Goal: Task Accomplishment & Management: Use online tool/utility

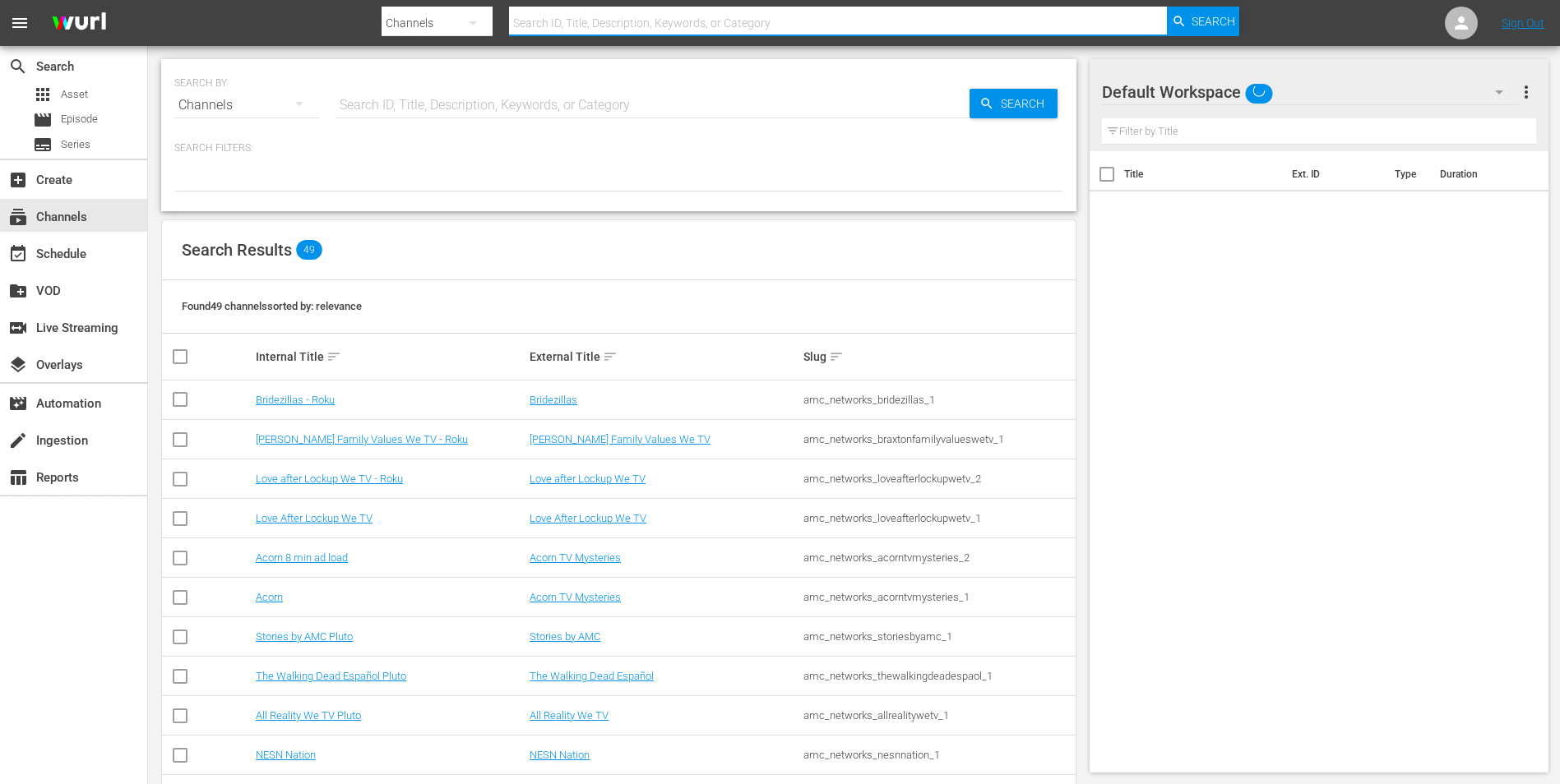
click at [667, 16] on input "text" at bounding box center [838, 23] width 657 height 39
type input "stories"
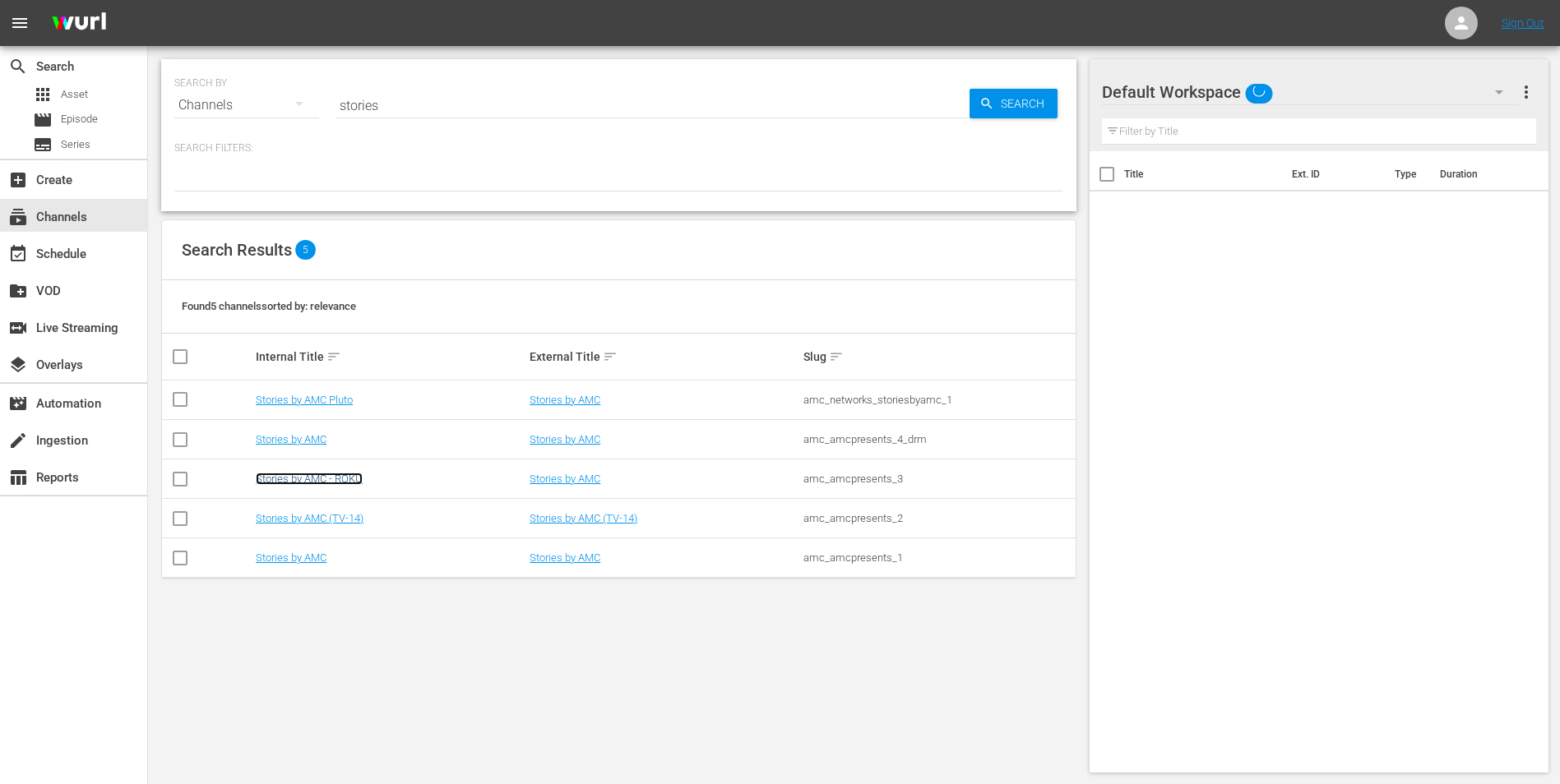
click at [334, 479] on link "Stories by AMC - ROKU" at bounding box center [309, 478] width 107 height 12
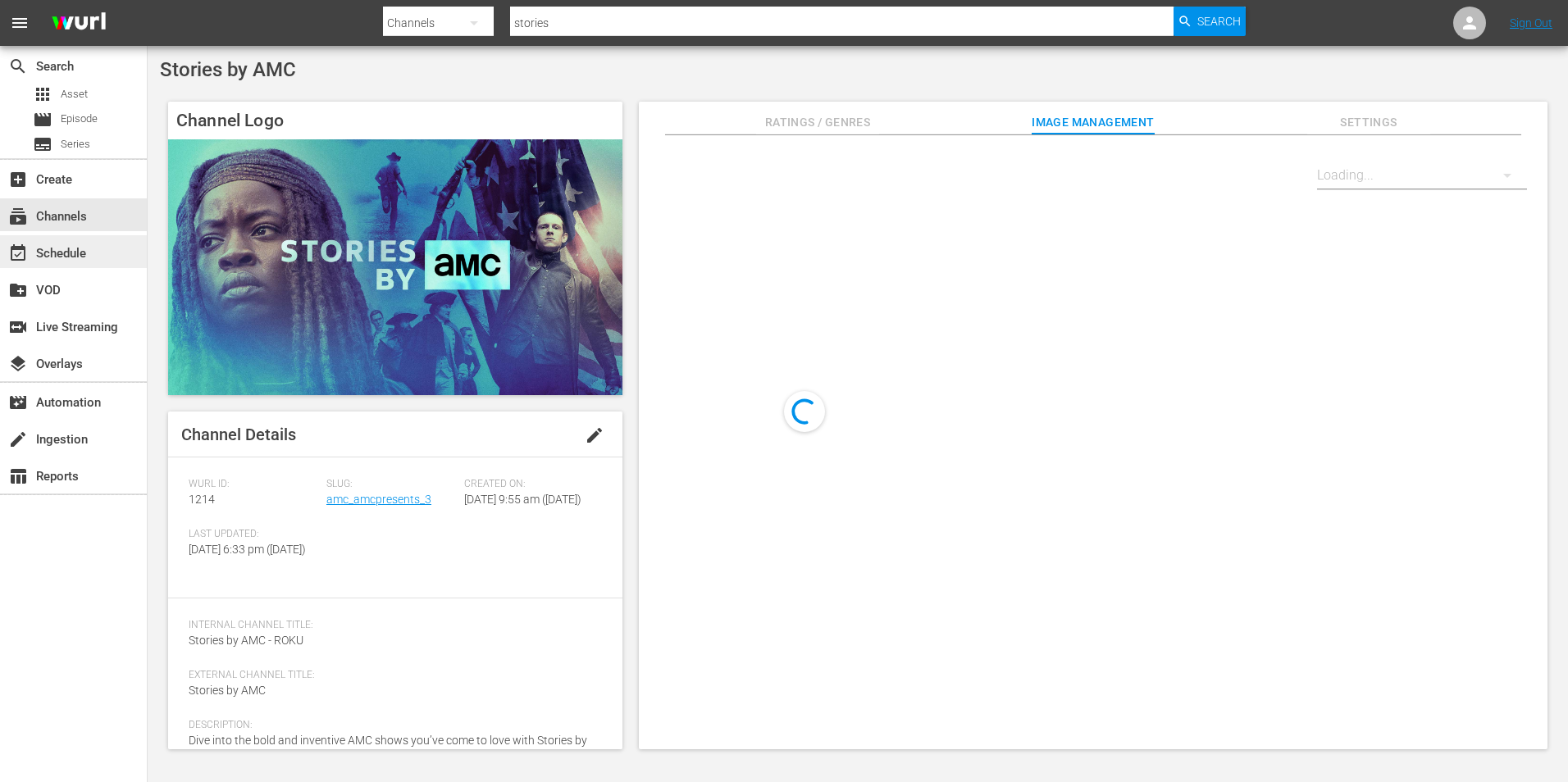
click at [72, 247] on div "event_available Schedule" at bounding box center [46, 251] width 92 height 15
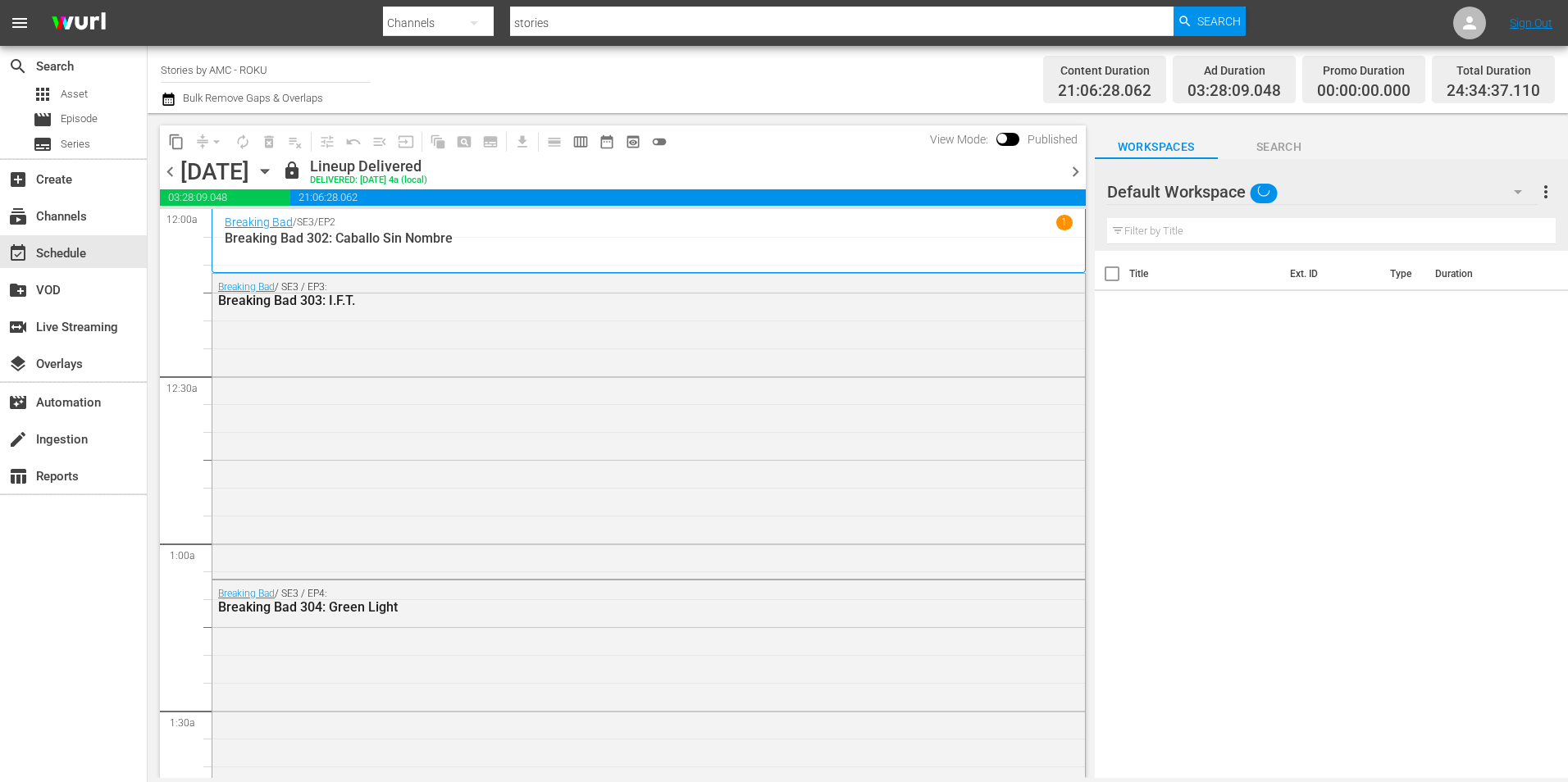
click at [1072, 167] on span "chevron_right" at bounding box center [1075, 171] width 21 height 21
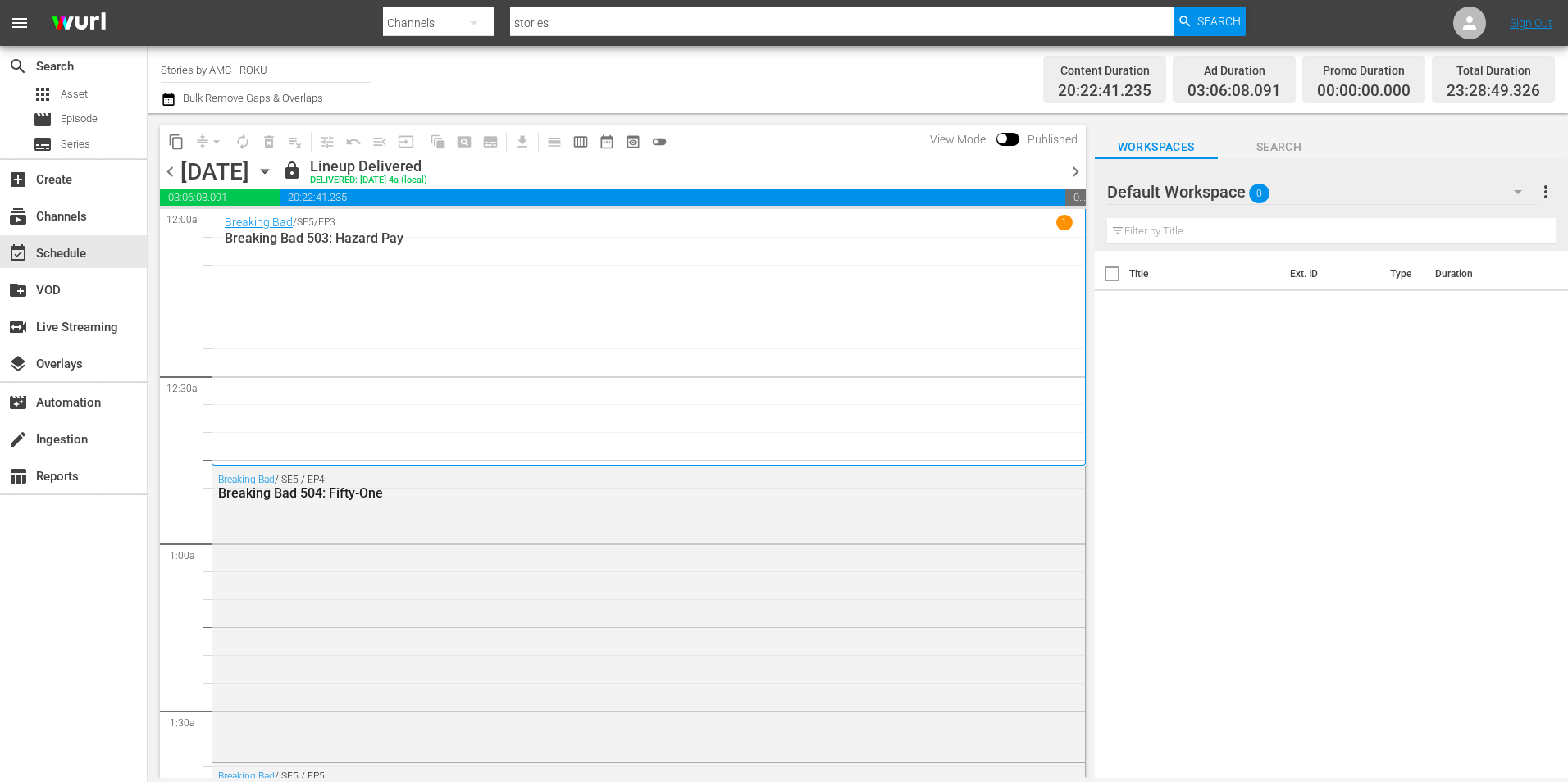
click at [1072, 168] on span "chevron_right" at bounding box center [1075, 171] width 21 height 21
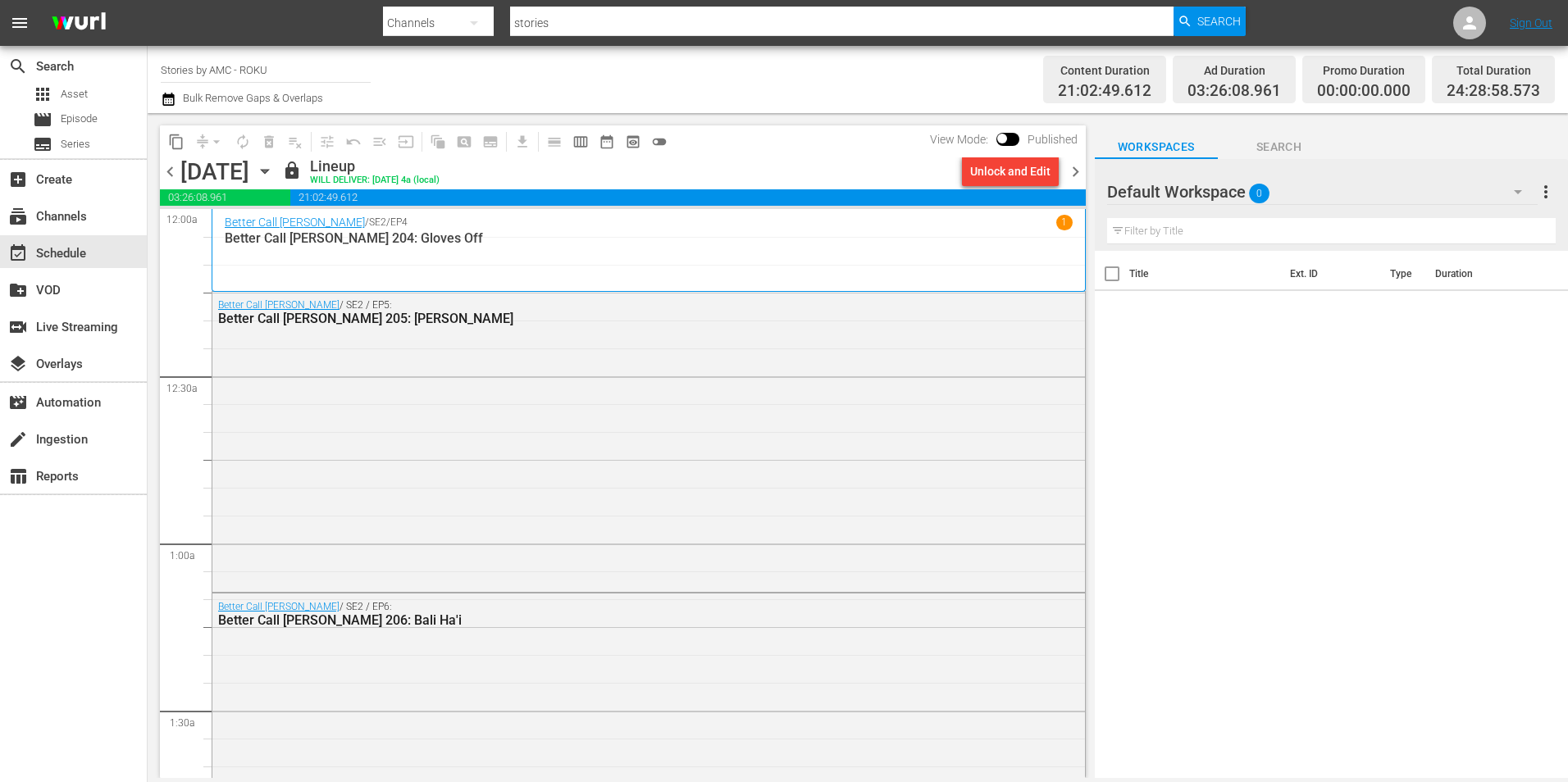
click at [1073, 173] on span "chevron_right" at bounding box center [1075, 171] width 21 height 21
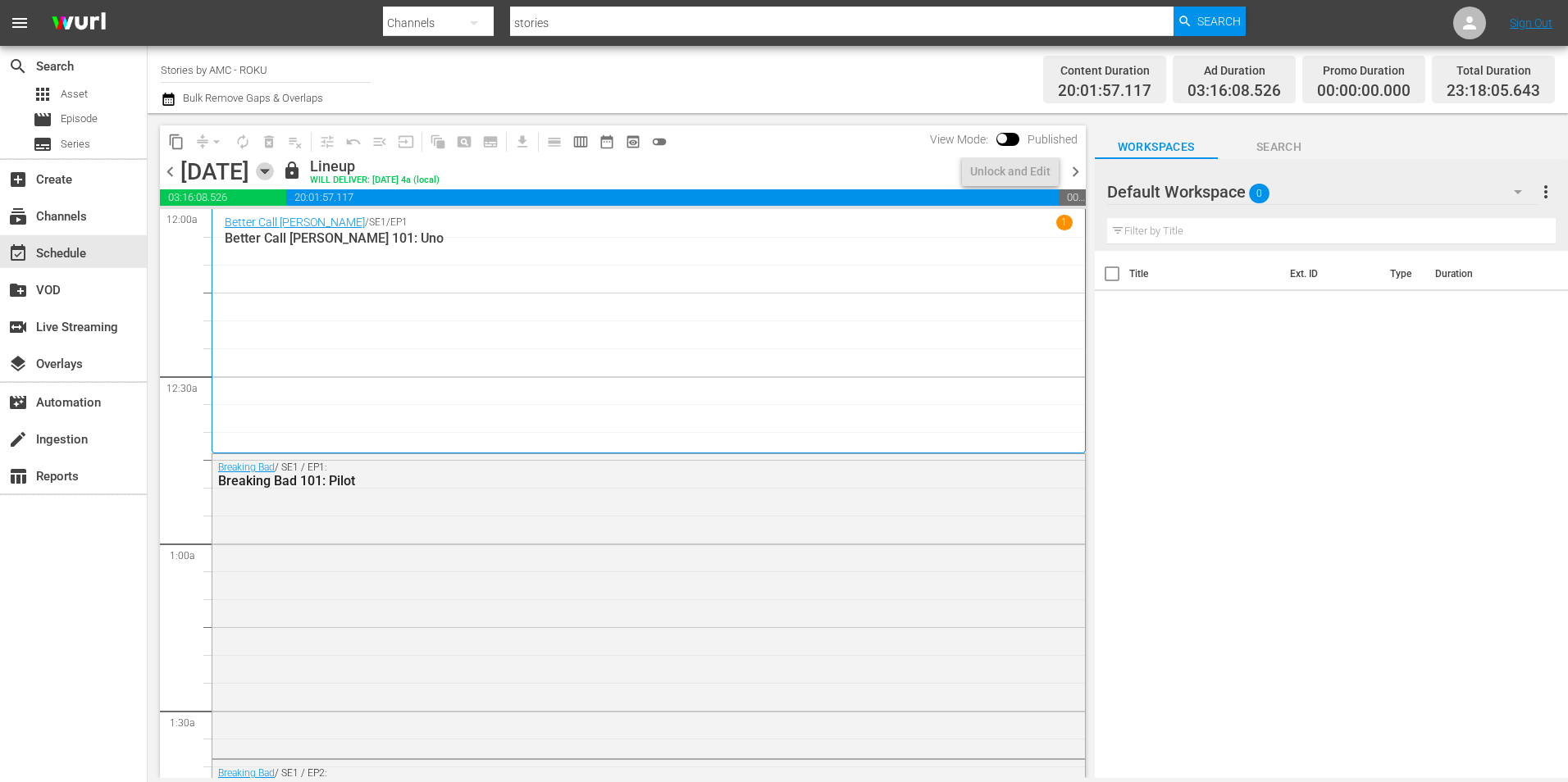
click at [274, 175] on icon "button" at bounding box center [264, 170] width 18 height 18
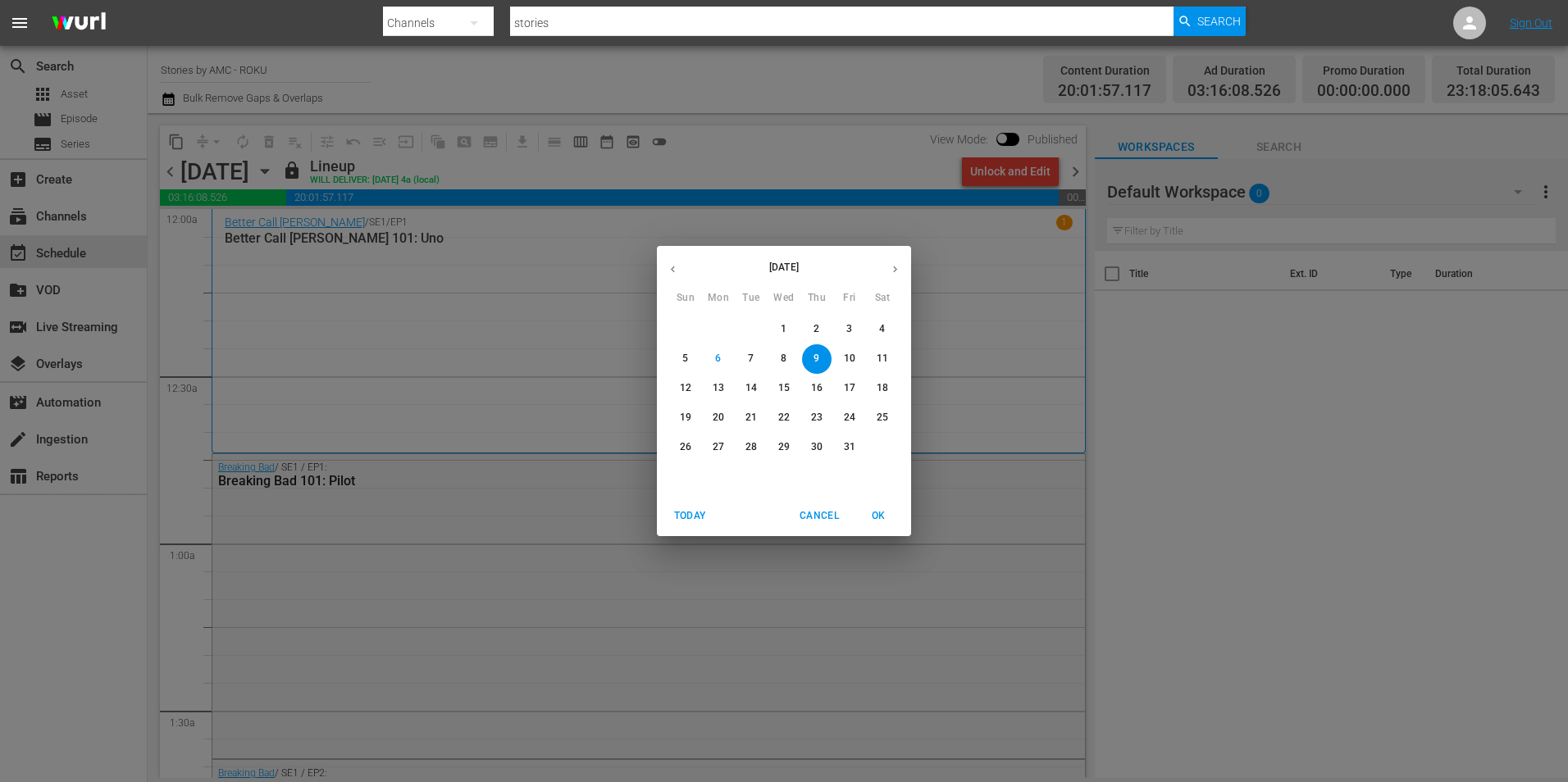
click at [745, 386] on span "14" at bounding box center [751, 388] width 30 height 14
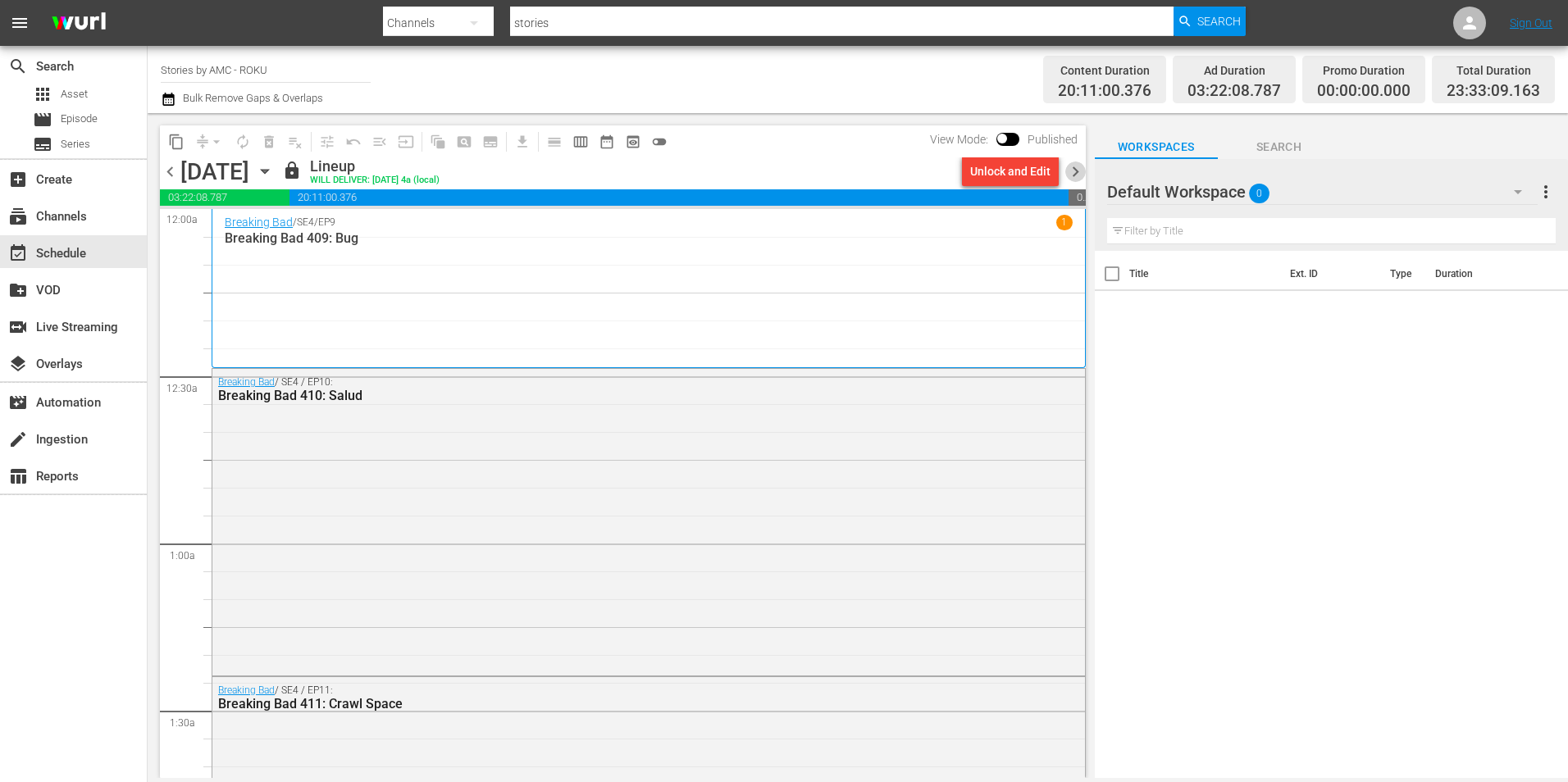
click at [1074, 175] on span "chevron_right" at bounding box center [1075, 171] width 21 height 21
